Goal: Task Accomplishment & Management: Manage account settings

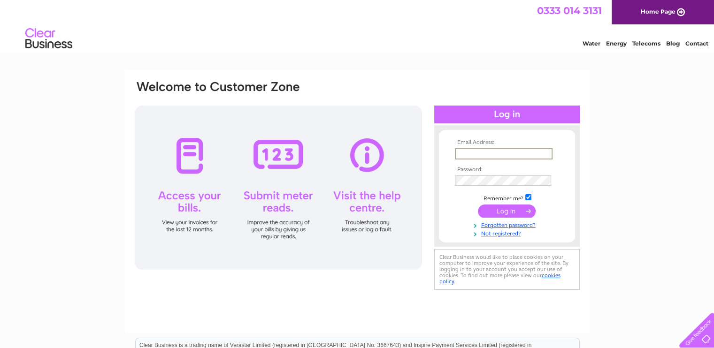
click at [509, 156] on input "text" at bounding box center [504, 153] width 98 height 11
type input "[EMAIL_ADDRESS][DOMAIN_NAME]"
click at [501, 213] on input "submit" at bounding box center [507, 210] width 58 height 13
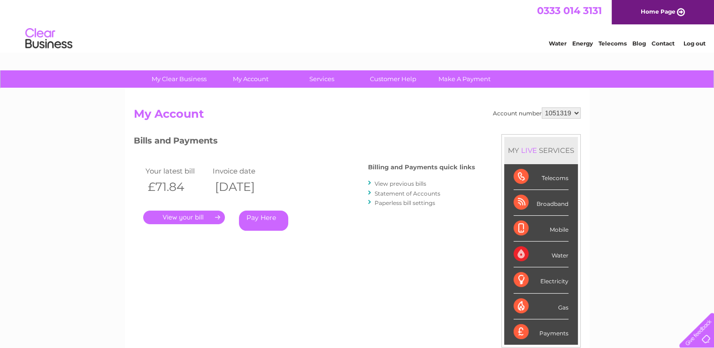
click at [184, 218] on link "." at bounding box center [184, 218] width 82 height 14
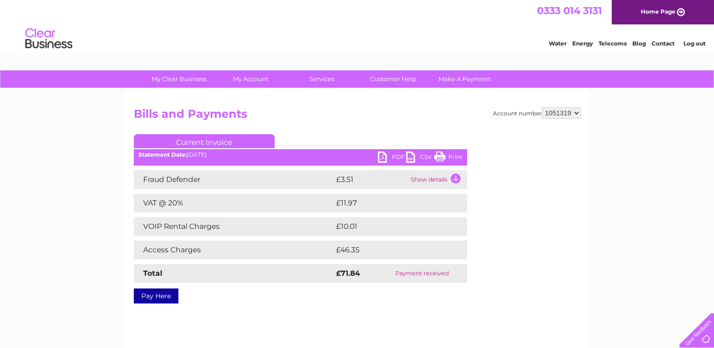
click at [409, 158] on link "CSV" at bounding box center [420, 159] width 28 height 14
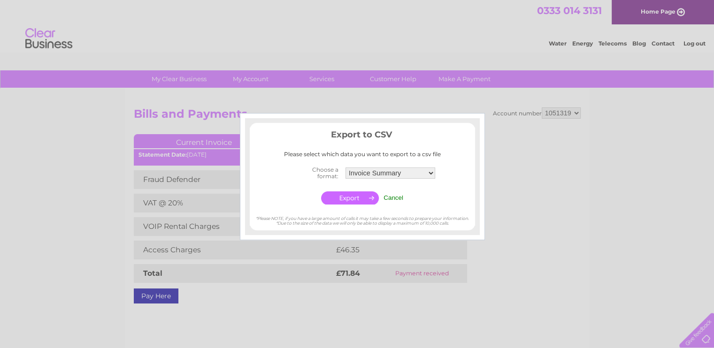
click at [401, 197] on input "Cancel" at bounding box center [393, 197] width 20 height 7
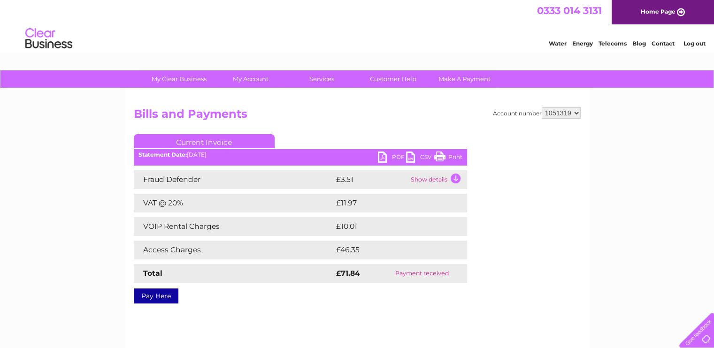
click at [382, 159] on link "PDF" at bounding box center [392, 159] width 28 height 14
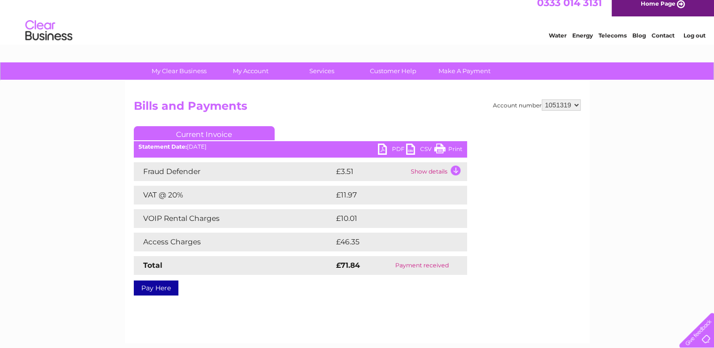
scroll to position [5, 0]
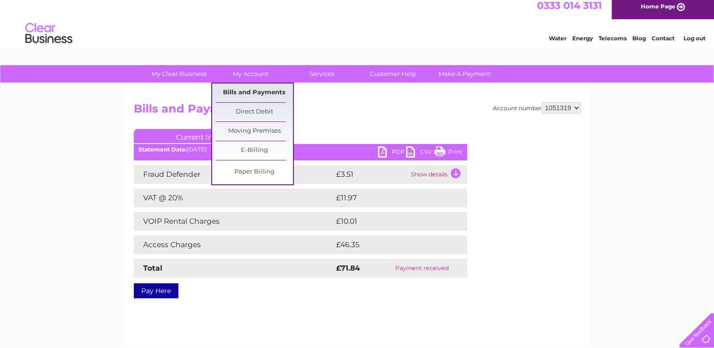
click at [263, 89] on link "Bills and Payments" at bounding box center [253, 93] width 77 height 19
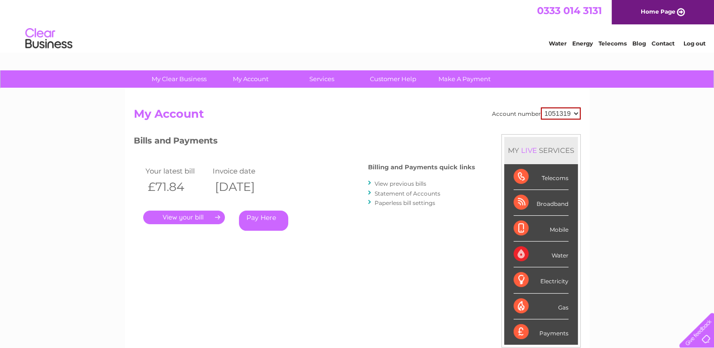
click at [404, 183] on link "View previous bills" at bounding box center [400, 183] width 52 height 7
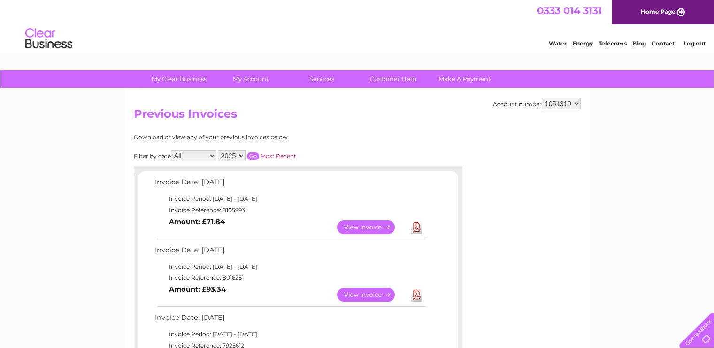
click at [419, 295] on link "Download" at bounding box center [417, 295] width 12 height 14
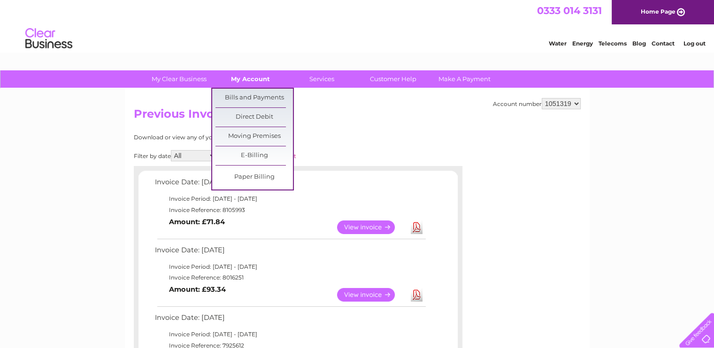
click at [263, 78] on link "My Account" at bounding box center [250, 78] width 77 height 17
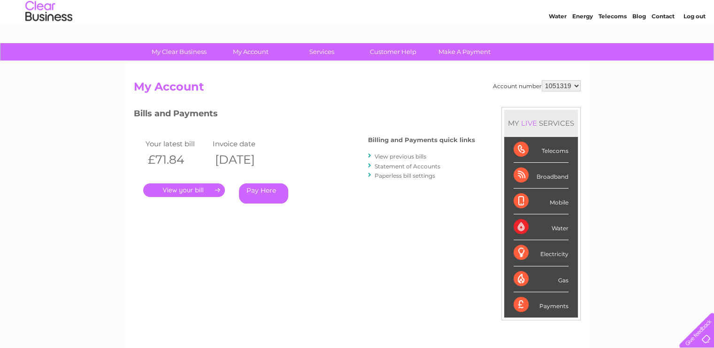
scroll to position [26, 0]
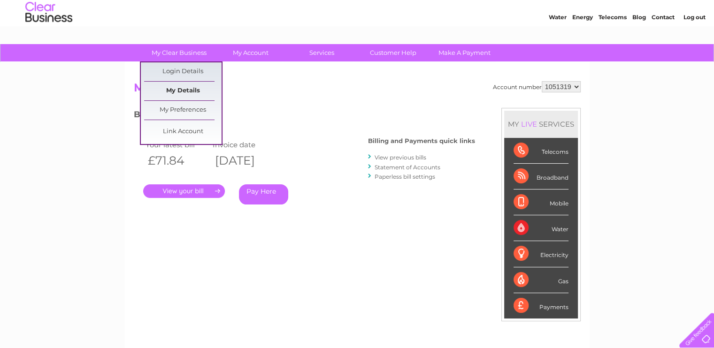
click at [192, 87] on link "My Details" at bounding box center [182, 91] width 77 height 19
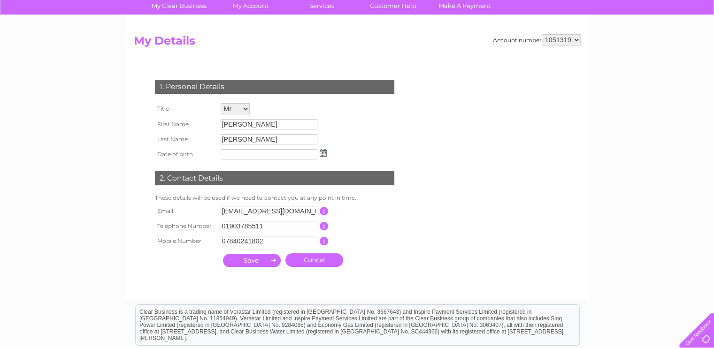
scroll to position [75, 0]
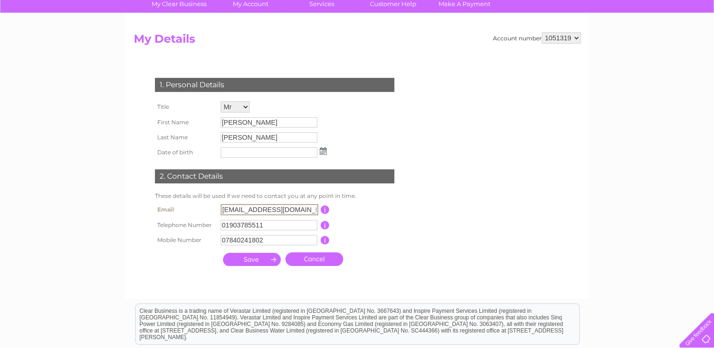
click at [305, 209] on input "mnjarvis@btinternet.com" at bounding box center [270, 209] width 98 height 11
click at [402, 223] on td "This should be a valid landline telephone number starting with either 01, 02, 0…" at bounding box center [365, 224] width 75 height 15
click at [298, 208] on input "mnjarvis@btinternet.com" at bounding box center [269, 209] width 97 height 10
type input "m"
click at [391, 210] on span "Invalid" at bounding box center [368, 208] width 73 height 9
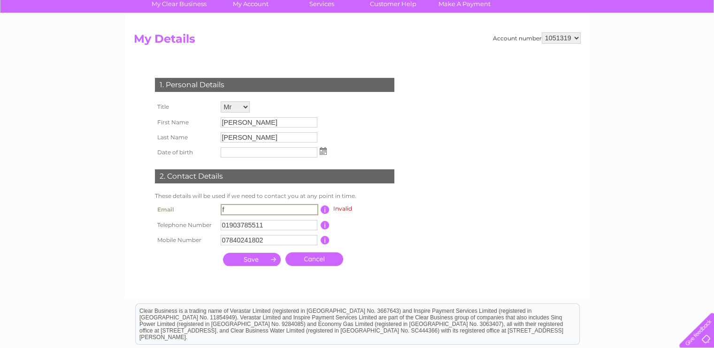
click at [272, 210] on input "f" at bounding box center [270, 209] width 98 height 11
type input "fi.sj@btinternet.com"
click at [263, 261] on input "submit" at bounding box center [252, 259] width 58 height 13
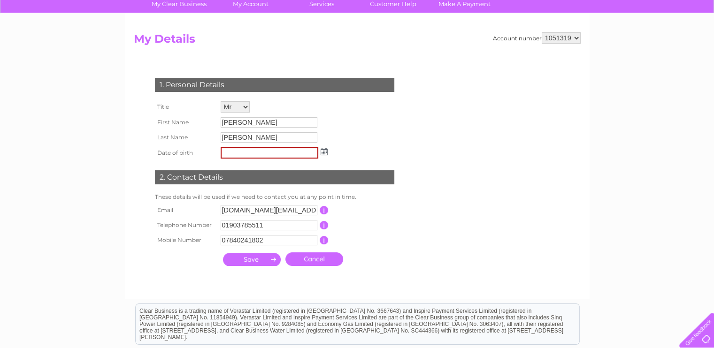
click at [353, 238] on td "This should be a valid mobile number starting with 07 and be at least 10 charac…" at bounding box center [365, 240] width 75 height 15
click at [277, 241] on input "07840241802" at bounding box center [269, 240] width 97 height 10
click at [217, 276] on div at bounding box center [276, 280] width 285 height 19
click at [264, 151] on input "text" at bounding box center [270, 152] width 98 height 11
type input "06/01/1959"
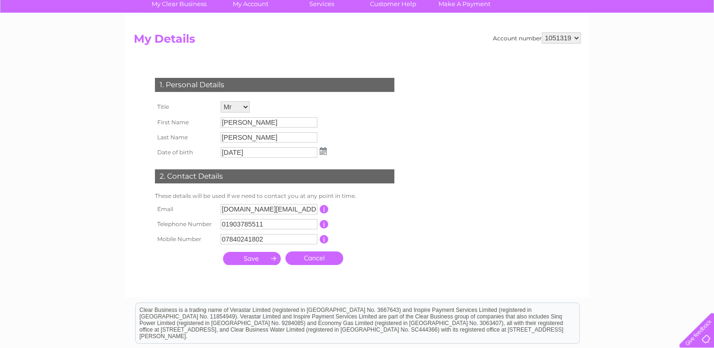
click at [358, 138] on div "1. Personal Details Title Mr Mrs Ms Miss Dr Rev Prof Other First Name Martin La…" at bounding box center [276, 169] width 285 height 201
click at [260, 261] on input "submit" at bounding box center [252, 258] width 58 height 13
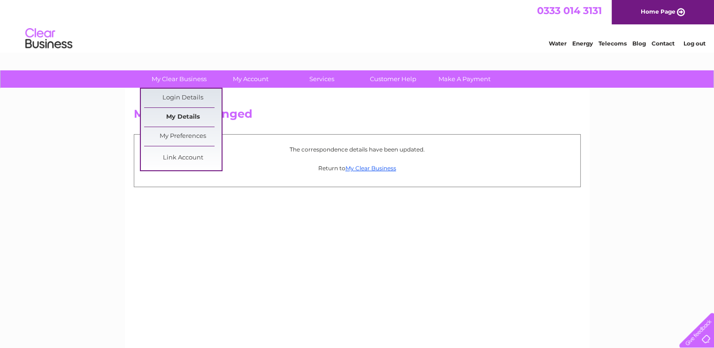
click at [197, 116] on link "My Details" at bounding box center [182, 117] width 77 height 19
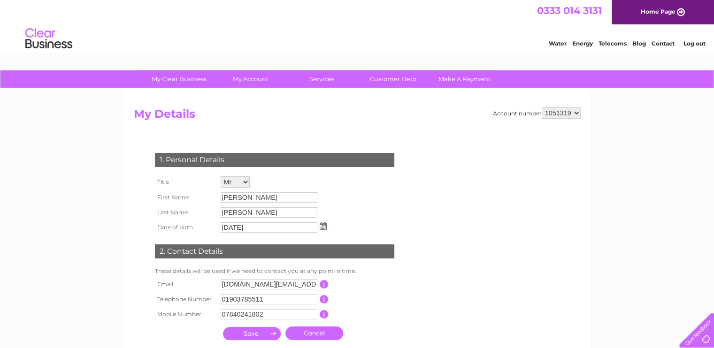
click at [697, 44] on link "Log out" at bounding box center [694, 43] width 22 height 7
